Goal: Task Accomplishment & Management: Use online tool/utility

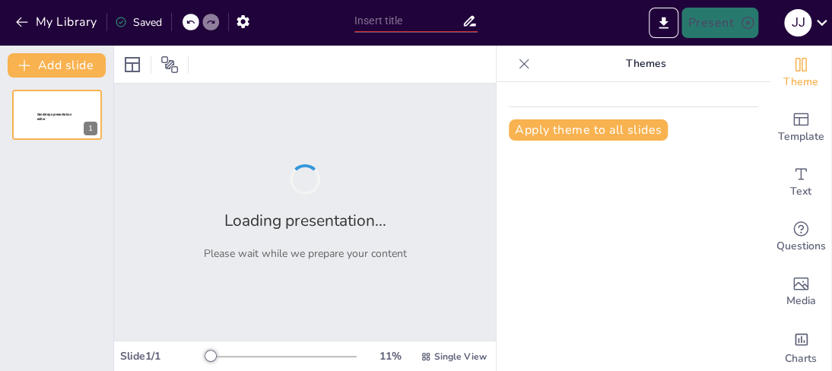
type input "New Sendsteps"
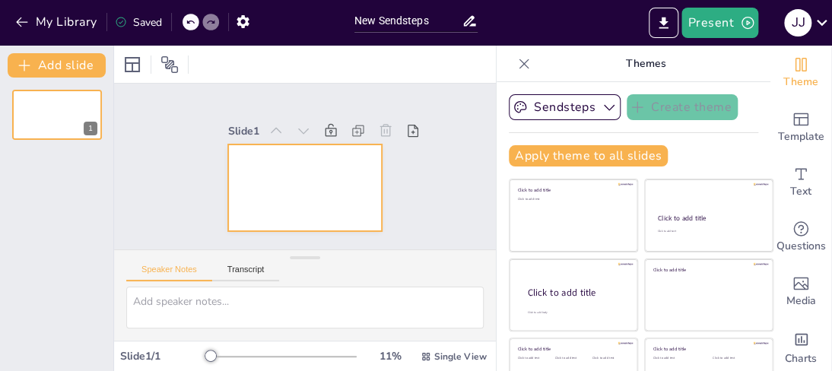
click at [249, 190] on div at bounding box center [300, 145] width 169 height 117
click at [60, 117] on div at bounding box center [56, 115] width 91 height 52
click at [246, 163] on div at bounding box center [293, 183] width 176 height 160
click at [247, 176] on div at bounding box center [293, 183] width 176 height 160
click at [234, 171] on div at bounding box center [285, 175] width 142 height 176
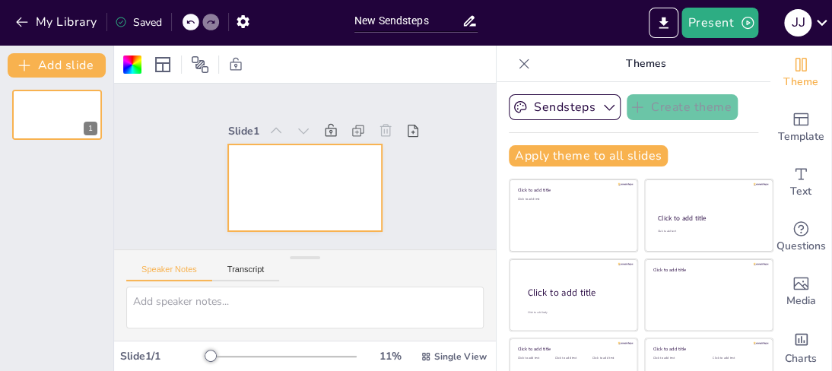
click at [234, 171] on div at bounding box center [288, 179] width 160 height 176
click at [21, 20] on icon "button" at bounding box center [21, 21] width 15 height 15
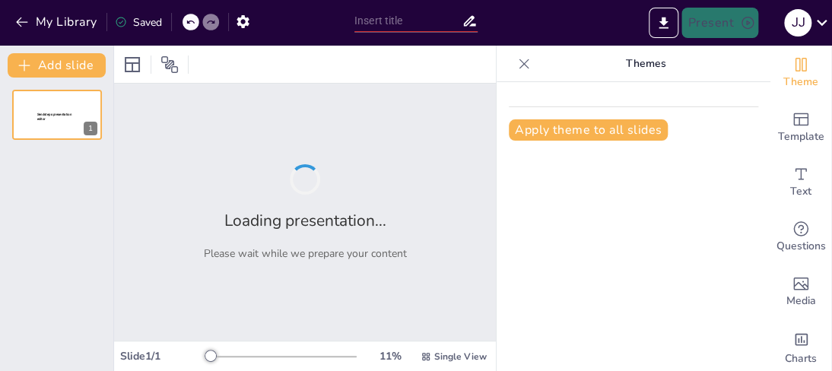
type input "Evolución y Crecimiento de Canon en el Mercado Global"
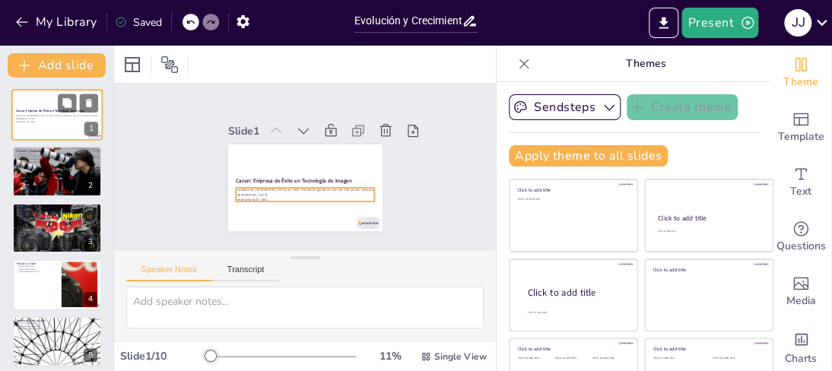
click at [67, 116] on p "Fundada en Japón en 1937. Presencia global en más de 180 países, incluida Boliv…" at bounding box center [57, 117] width 82 height 5
click at [53, 118] on p "Fundada en Japón en 1937. Presencia global en más de 180 países, incluida Boliv…" at bounding box center [57, 117] width 82 height 5
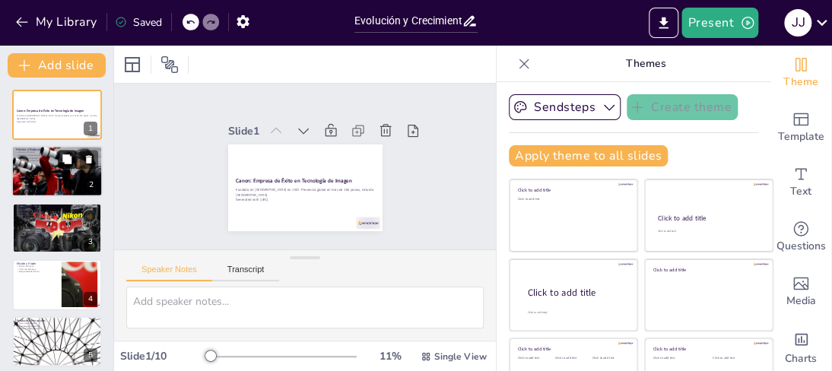
click at [59, 166] on button at bounding box center [67, 160] width 18 height 18
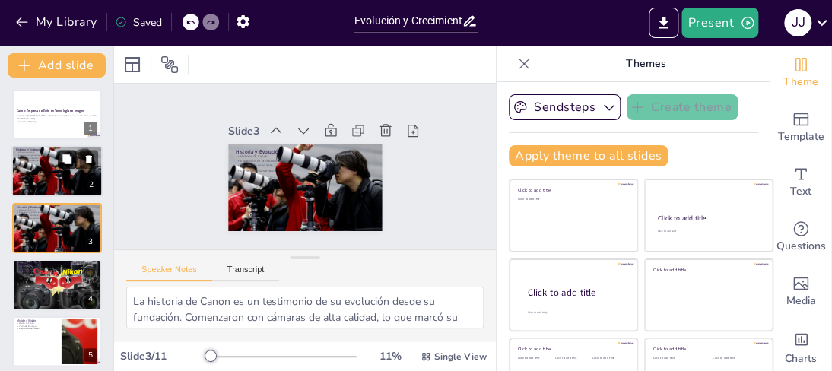
scroll to position [3, 0]
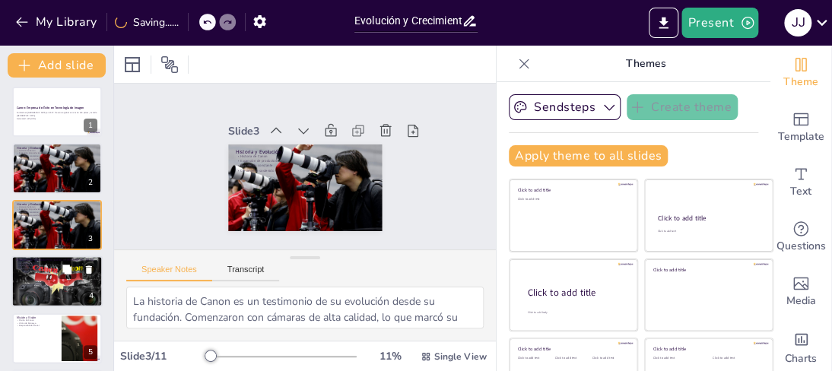
click at [46, 278] on div at bounding box center [56, 282] width 91 height 62
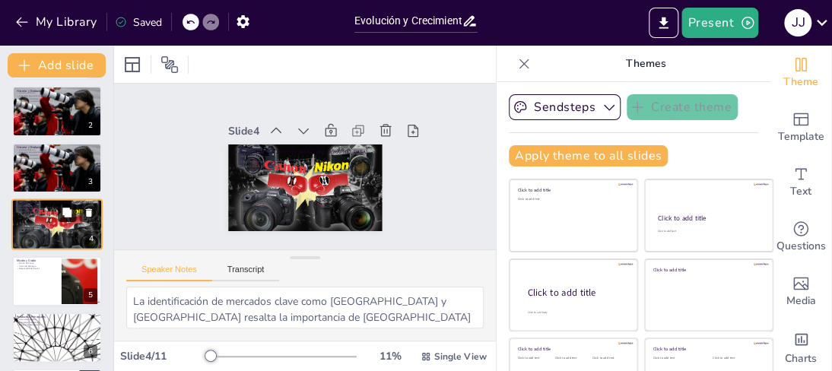
click at [67, 214] on icon at bounding box center [66, 212] width 9 height 9
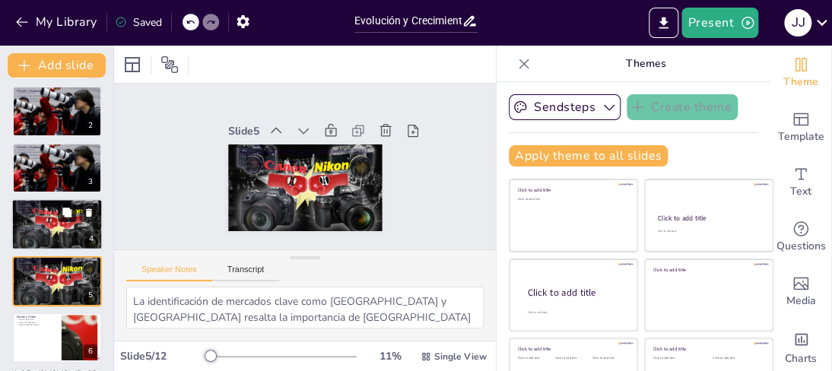
scroll to position [116, 0]
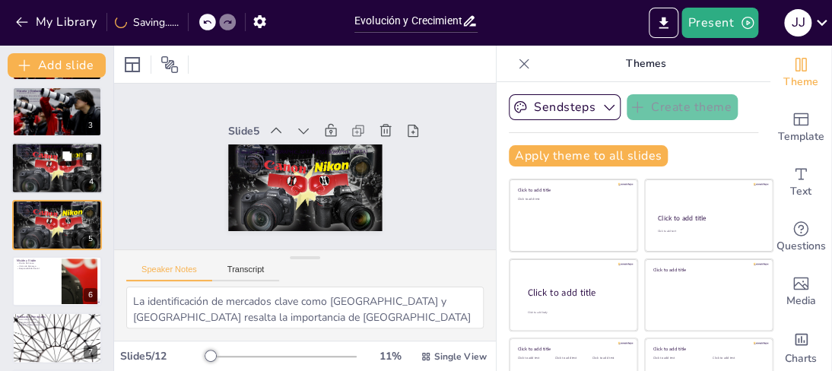
click at [62, 157] on icon at bounding box center [67, 156] width 11 height 11
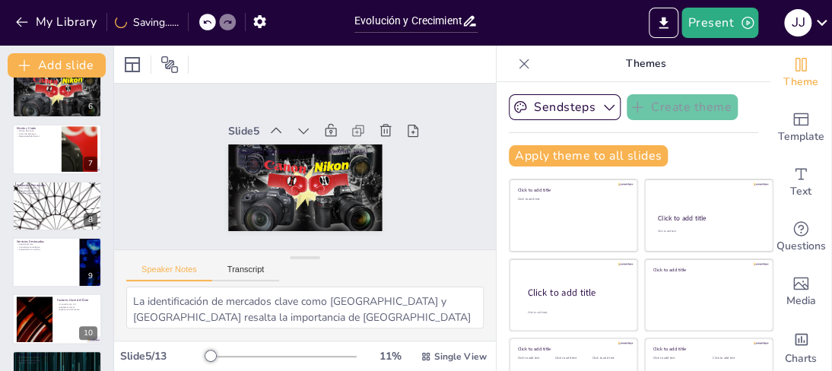
scroll to position [370, 0]
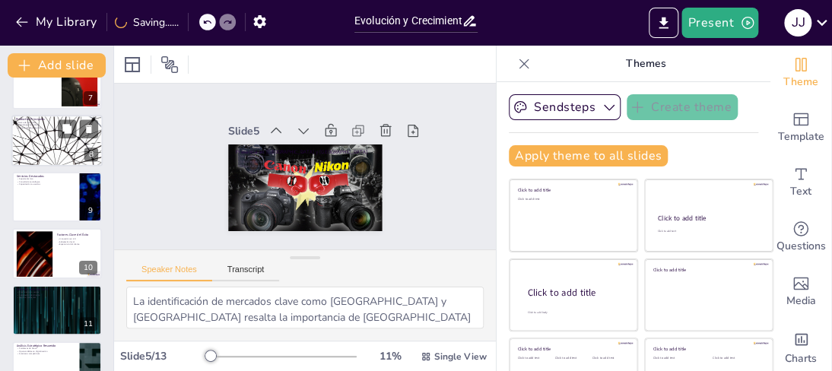
click at [48, 141] on div at bounding box center [56, 141] width 91 height 52
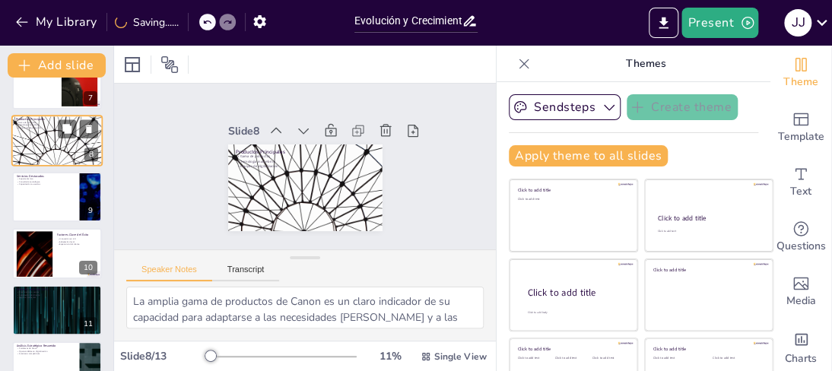
scroll to position [286, 0]
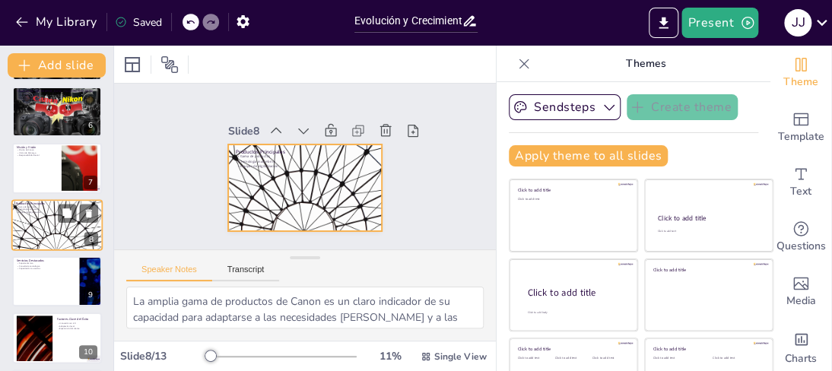
click at [52, 224] on div at bounding box center [56, 225] width 91 height 52
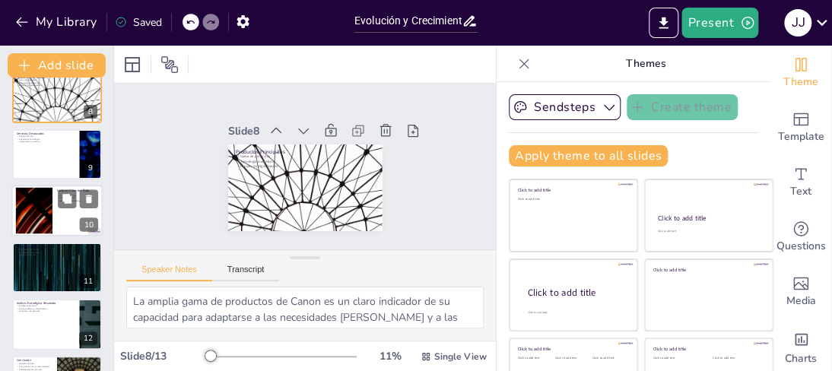
click at [55, 208] on div at bounding box center [56, 212] width 91 height 52
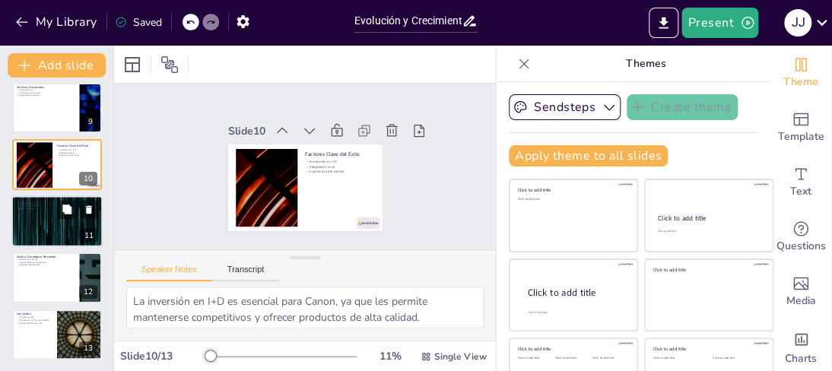
click at [55, 210] on div at bounding box center [56, 221] width 91 height 52
click at [55, 210] on p "Impacto ambiental" at bounding box center [57, 208] width 82 height 3
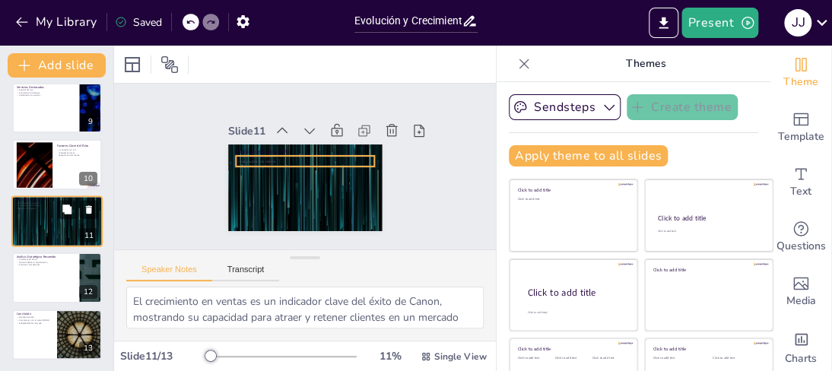
scroll to position [459, 0]
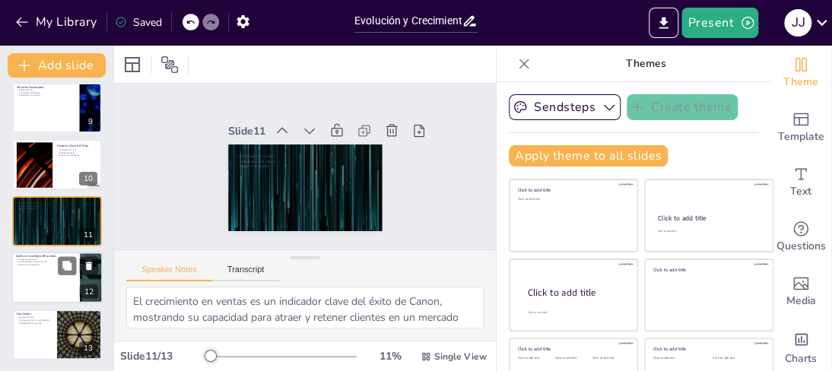
click at [46, 271] on div at bounding box center [56, 278] width 91 height 52
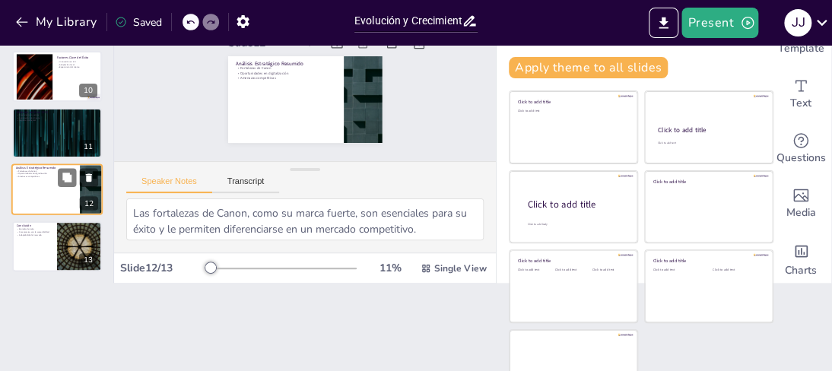
scroll to position [118, 0]
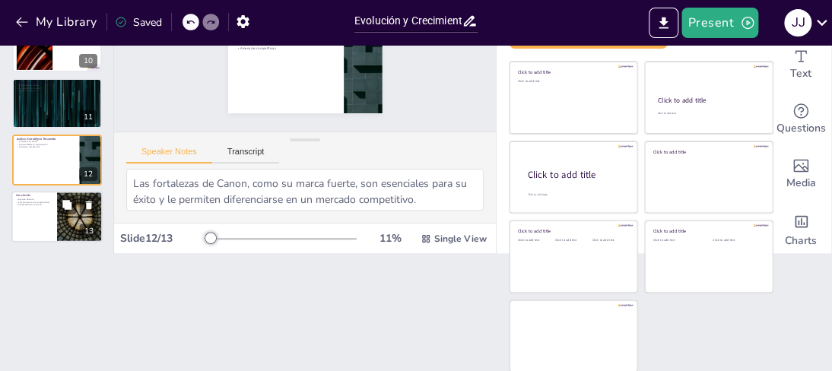
click at [40, 208] on div at bounding box center [56, 217] width 91 height 52
type textarea "Canon es un claro ejemplo de éxito en el ámbito empresarial, mostrando cómo la …"
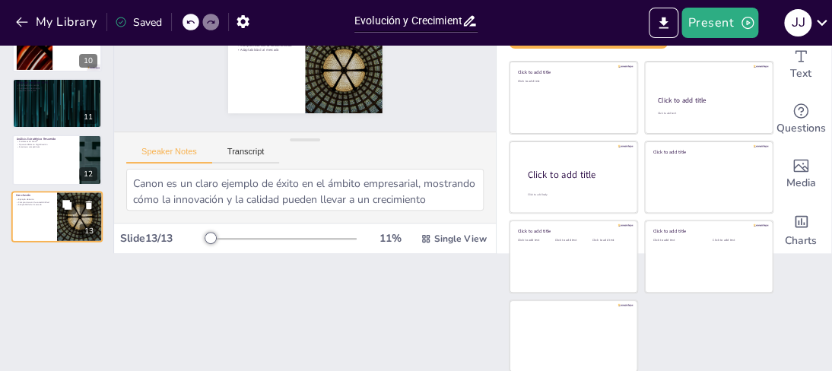
click at [40, 208] on div at bounding box center [56, 217] width 91 height 52
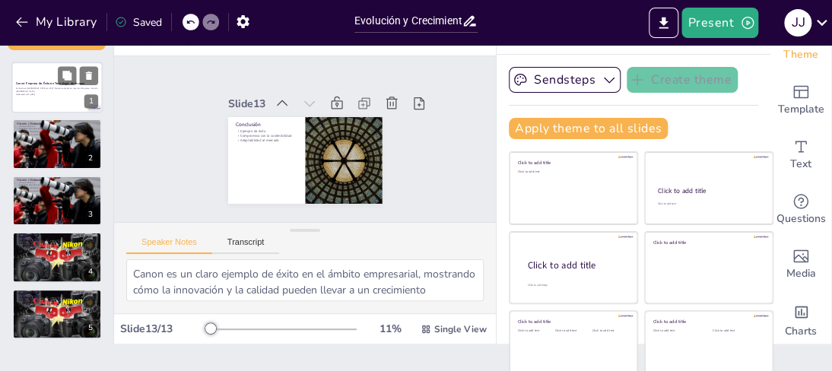
scroll to position [0, 0]
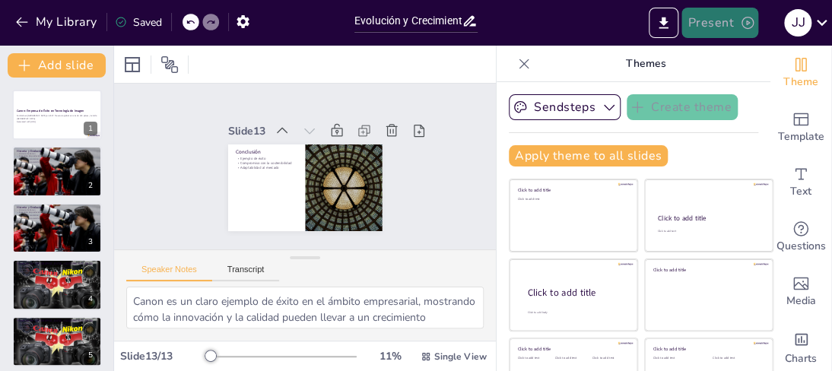
click at [737, 20] on button "Present" at bounding box center [719, 23] width 76 height 30
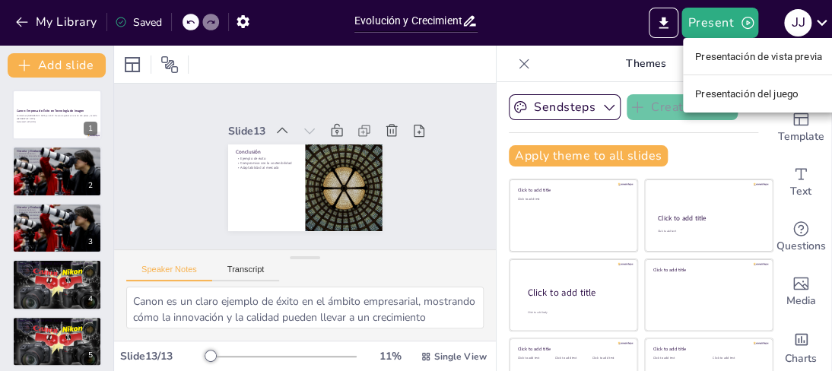
click at [718, 57] on font "Presentación de vista previa" at bounding box center [758, 56] width 127 height 11
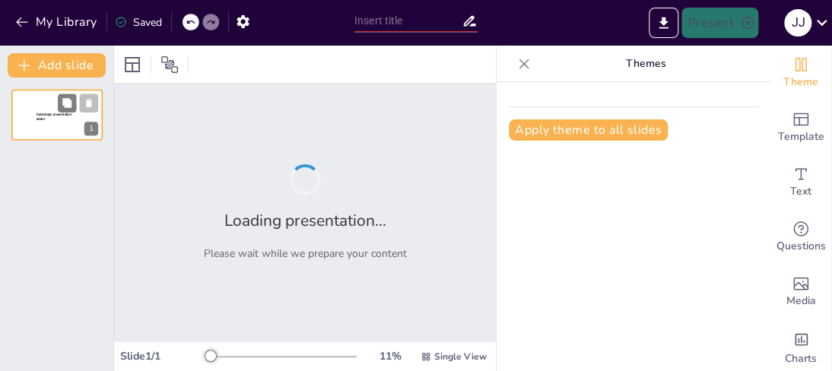
type input "Evolución y Crecimiento de Canon en el Mercado Global"
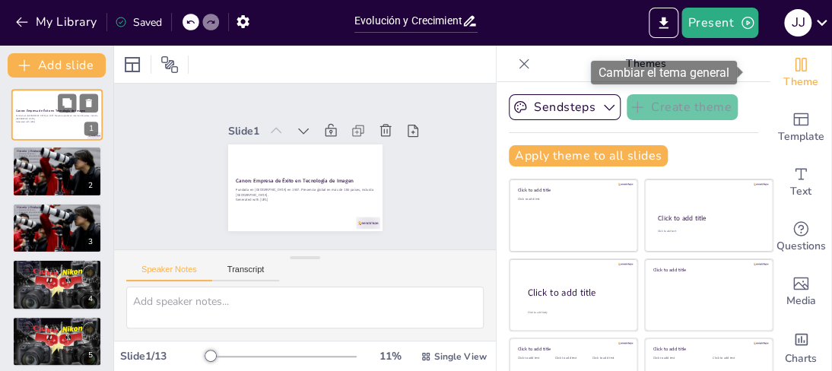
click at [791, 62] on icon "Change the overall theme" at bounding box center [800, 65] width 18 height 18
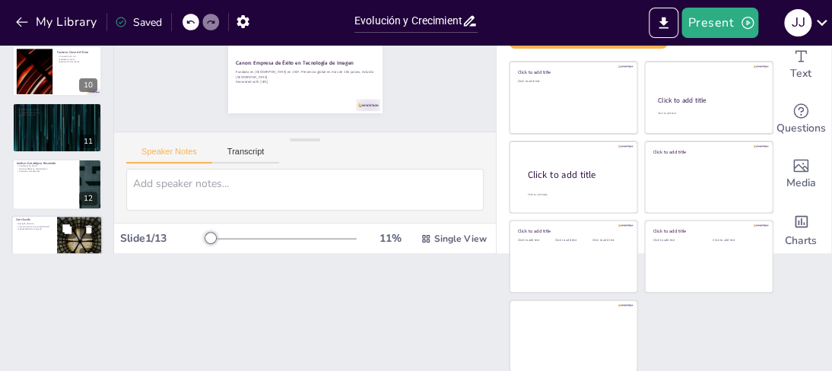
scroll to position [459, 0]
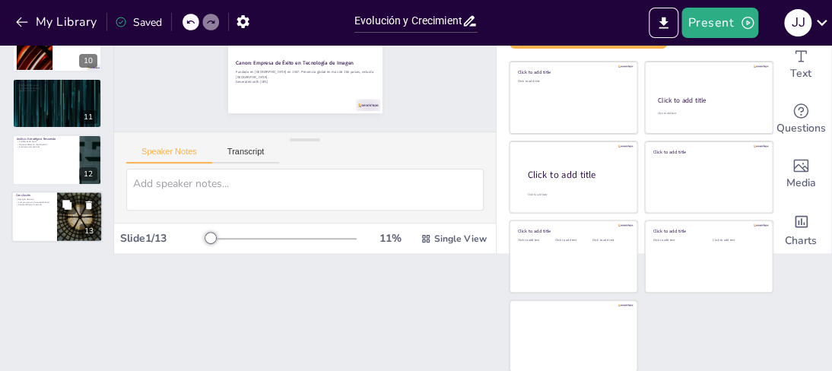
click at [36, 220] on div at bounding box center [56, 217] width 91 height 52
type textarea "Canon es un claro ejemplo de éxito en el ámbito empresarial, mostrando cómo la …"
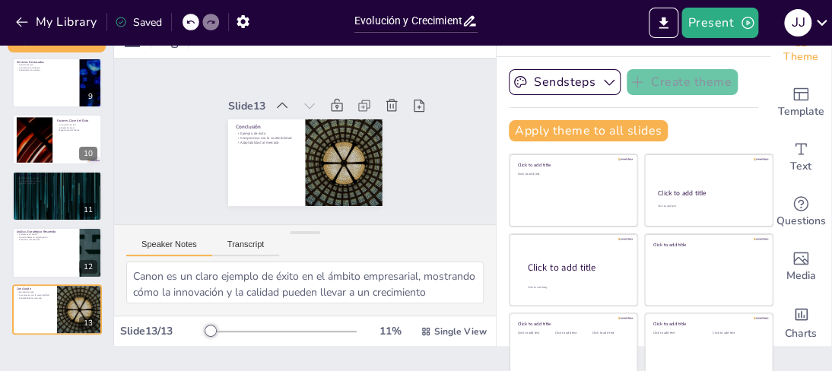
scroll to position [0, 0]
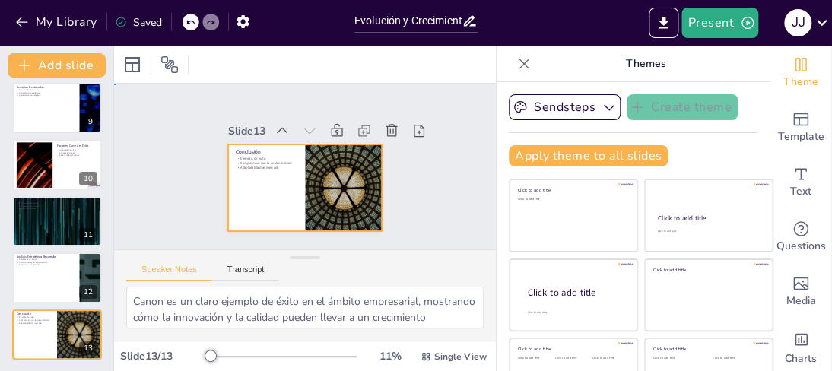
click at [249, 200] on div at bounding box center [296, 186] width 176 height 142
click at [249, 200] on div at bounding box center [297, 187] width 173 height 130
click at [245, 195] on div at bounding box center [302, 188] width 162 height 103
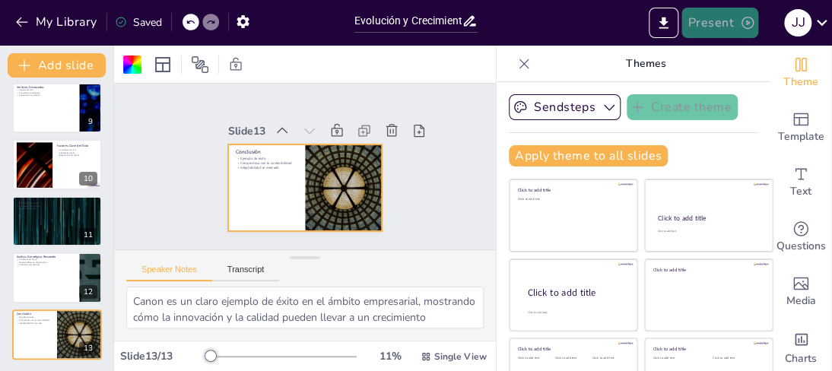
click at [720, 19] on button "Present" at bounding box center [719, 23] width 76 height 30
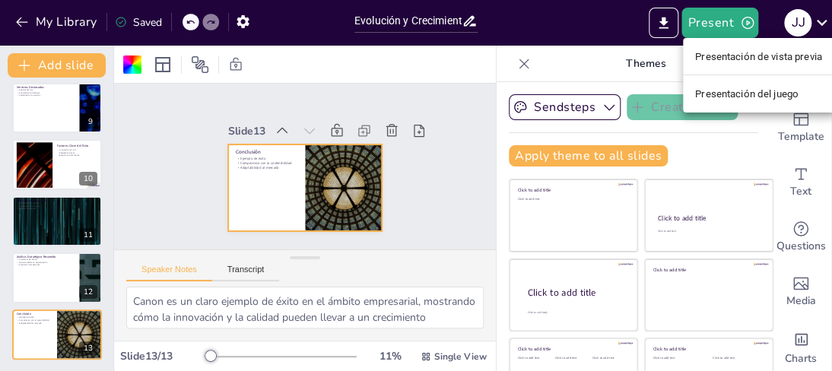
click at [744, 56] on font "Presentación de vista previa" at bounding box center [758, 56] width 127 height 11
